Goal: Task Accomplishment & Management: Manage account settings

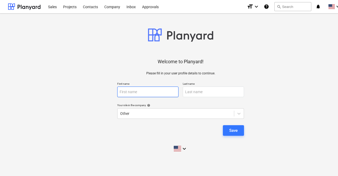
click at [127, 95] on input "text" at bounding box center [147, 91] width 61 height 11
type input "[PERSON_NAME]"
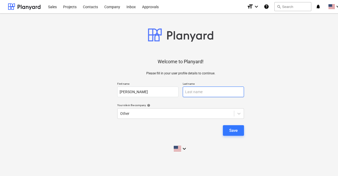
click at [190, 91] on input "text" at bounding box center [213, 91] width 61 height 11
type input "[PERSON_NAME]"
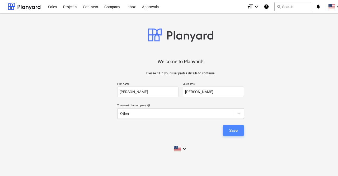
click at [235, 128] on div "Save" at bounding box center [233, 130] width 8 height 7
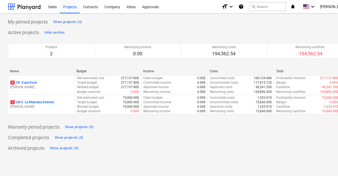
scroll to position [0, 23]
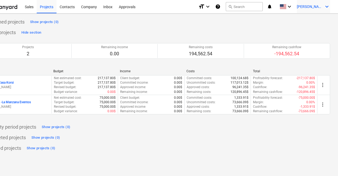
click at [326, 7] on icon "keyboard_arrow_down" at bounding box center [327, 6] width 6 height 6
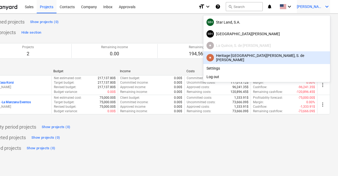
click at [297, 56] on div "✷ Heritage [GEOGRAPHIC_DATA][PERSON_NAME], S. de [PERSON_NAME]" at bounding box center [267, 57] width 120 height 8
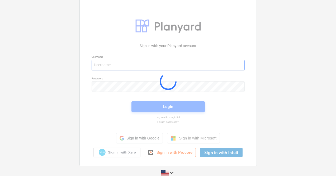
type input "[PERSON_NAME][EMAIL_ADDRESS][DOMAIN_NAME]"
